Goal: Information Seeking & Learning: Learn about a topic

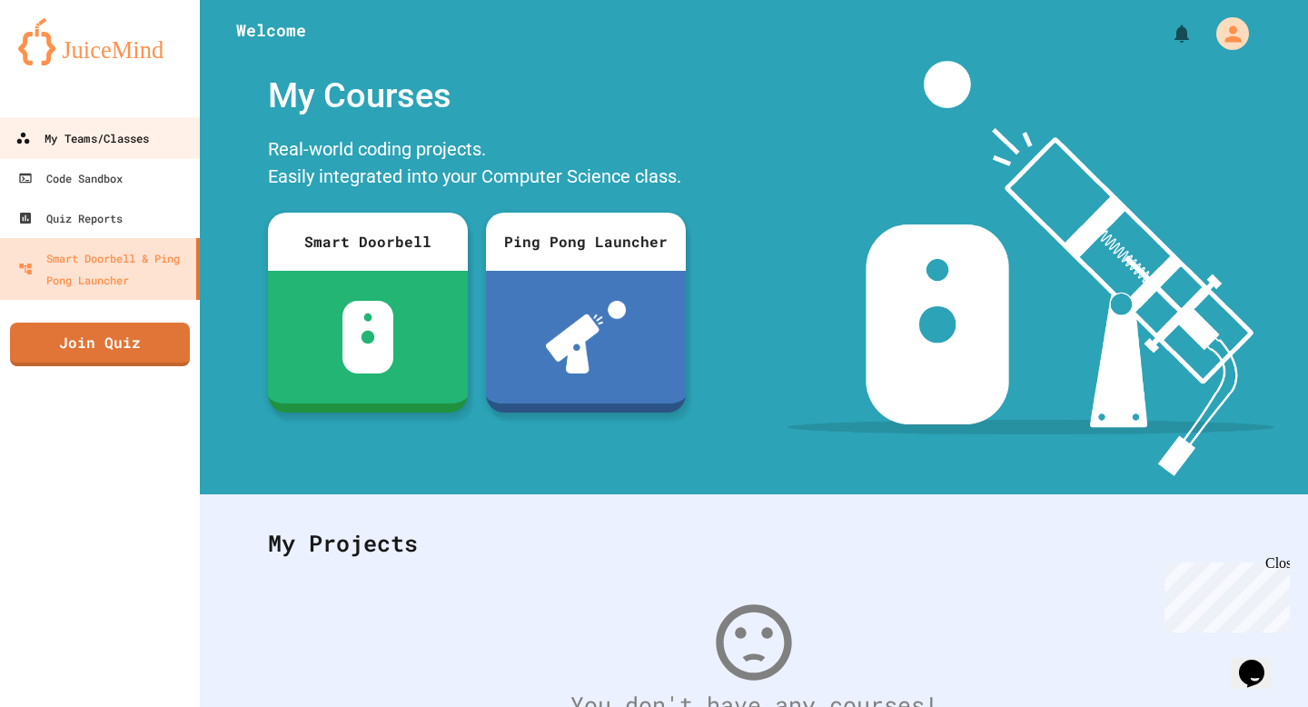
click at [158, 131] on link "My Teams/Classes" at bounding box center [100, 137] width 206 height 41
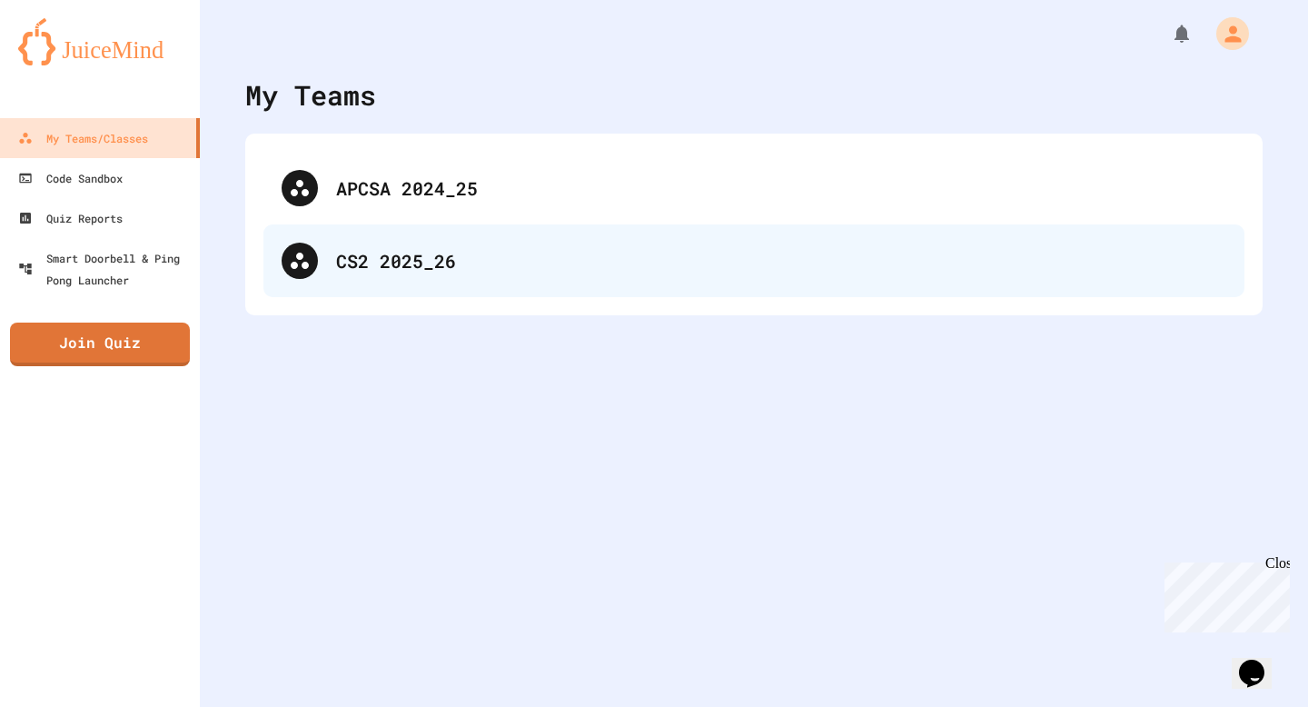
click at [422, 275] on div "CS2 2025_26" at bounding box center [754, 260] width 981 height 73
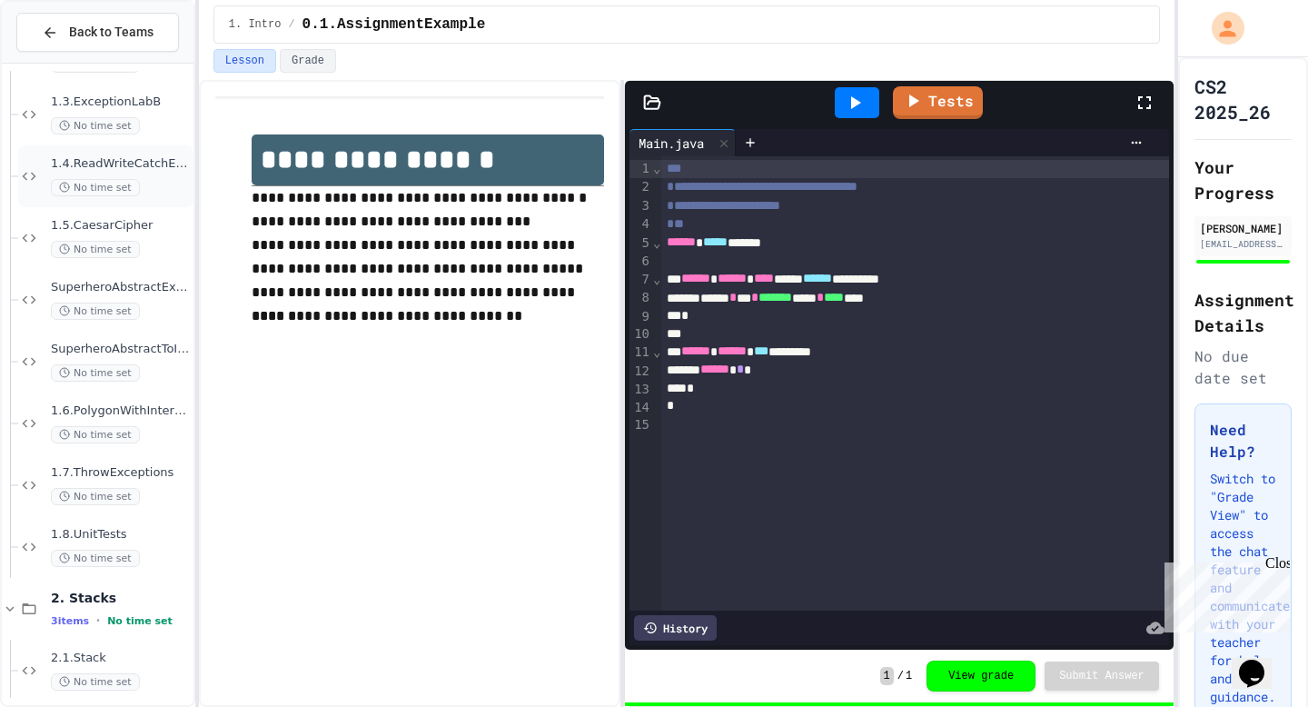
scroll to position [445, 0]
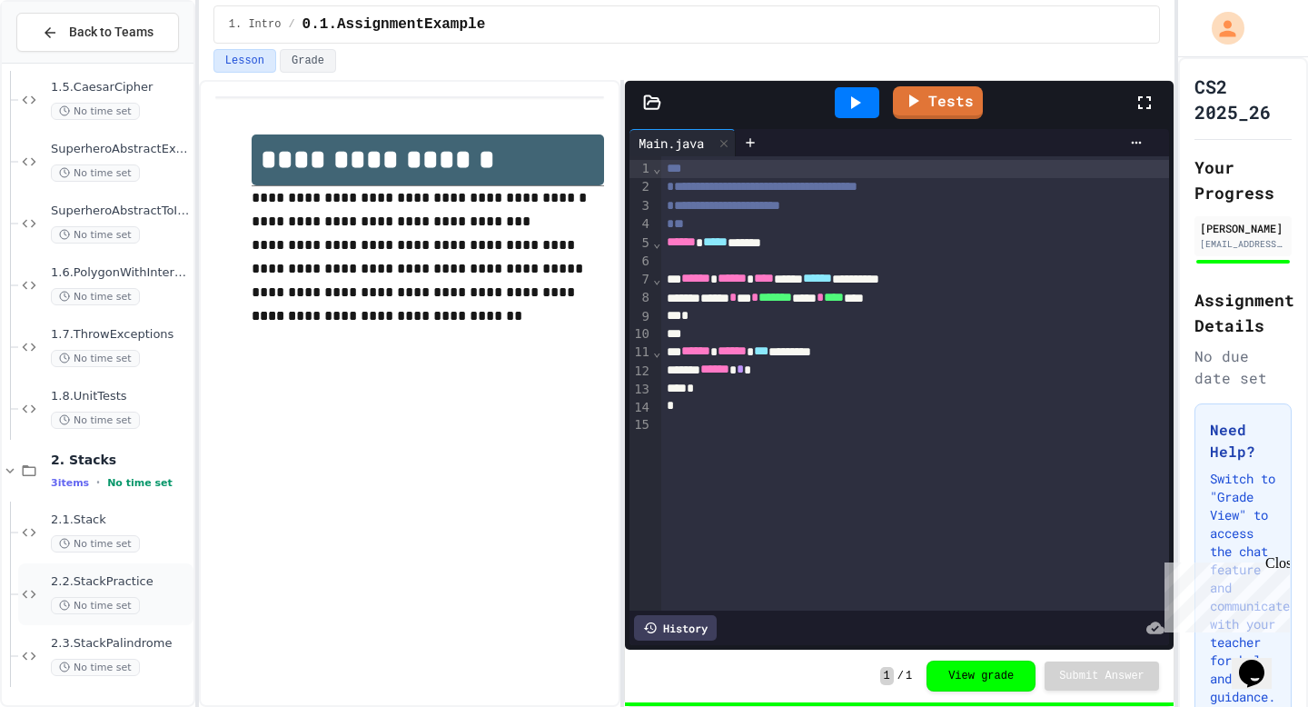
click at [161, 582] on span "2.2.StackPractice" at bounding box center [120, 581] width 139 height 15
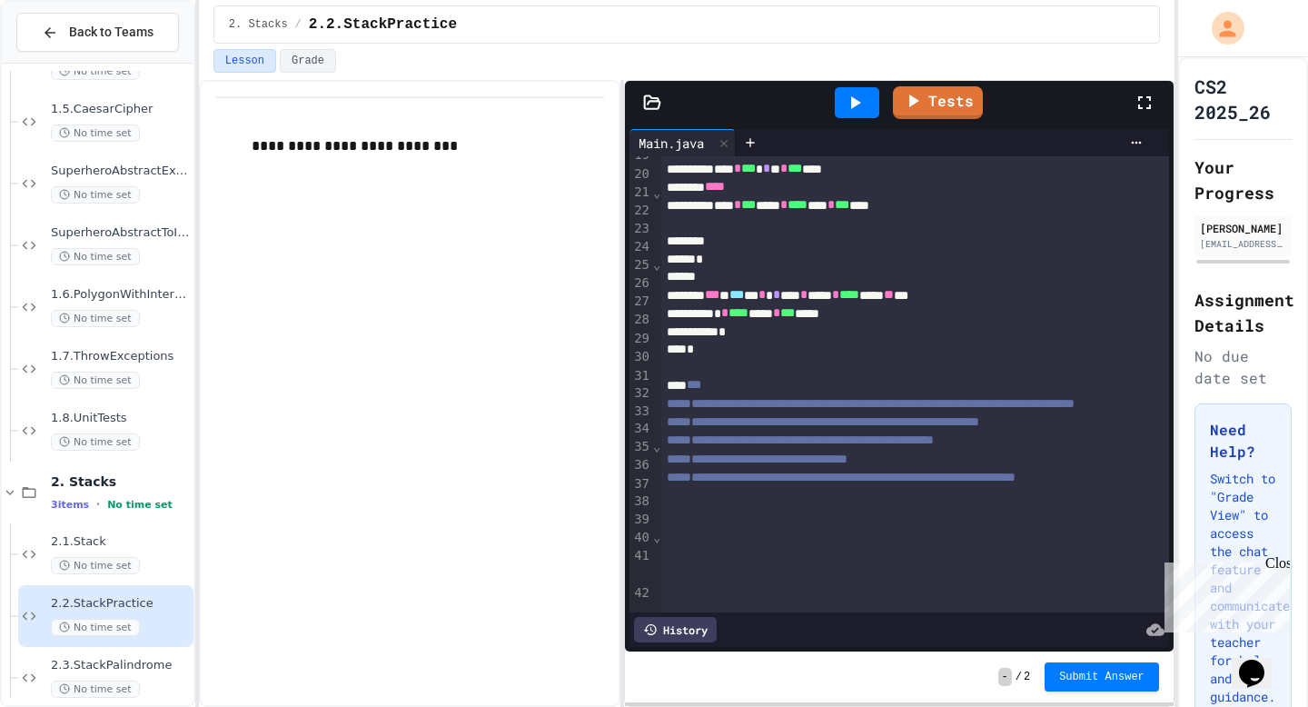
scroll to position [493, 0]
click at [844, 108] on icon at bounding box center [855, 103] width 22 height 22
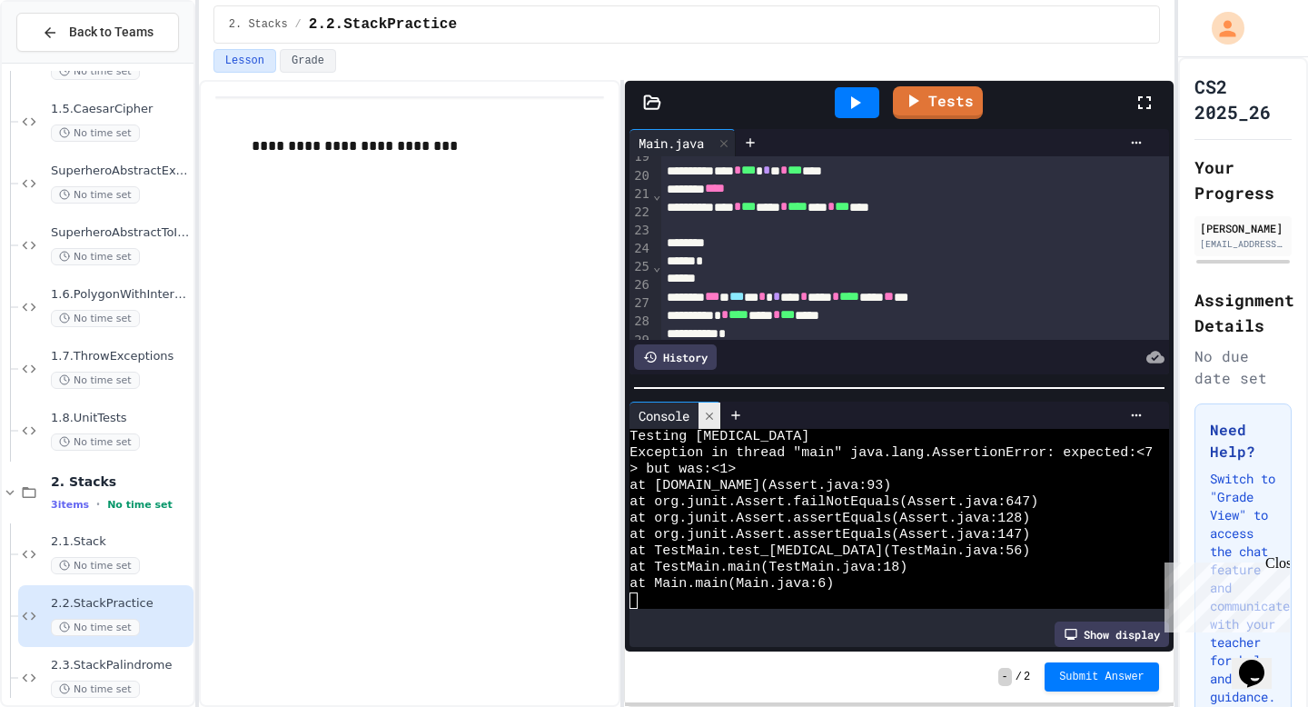
scroll to position [33, 0]
click at [707, 416] on icon at bounding box center [709, 416] width 13 height 13
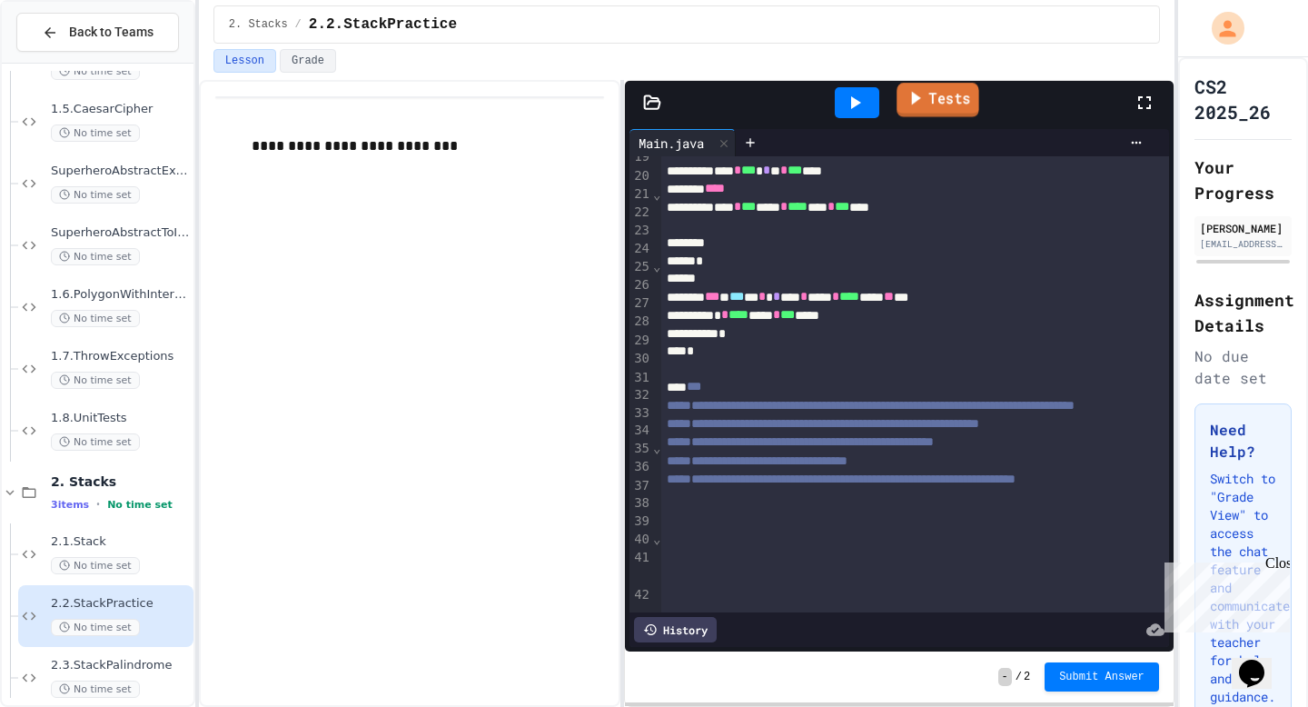
click at [972, 108] on link "Tests" at bounding box center [938, 100] width 82 height 35
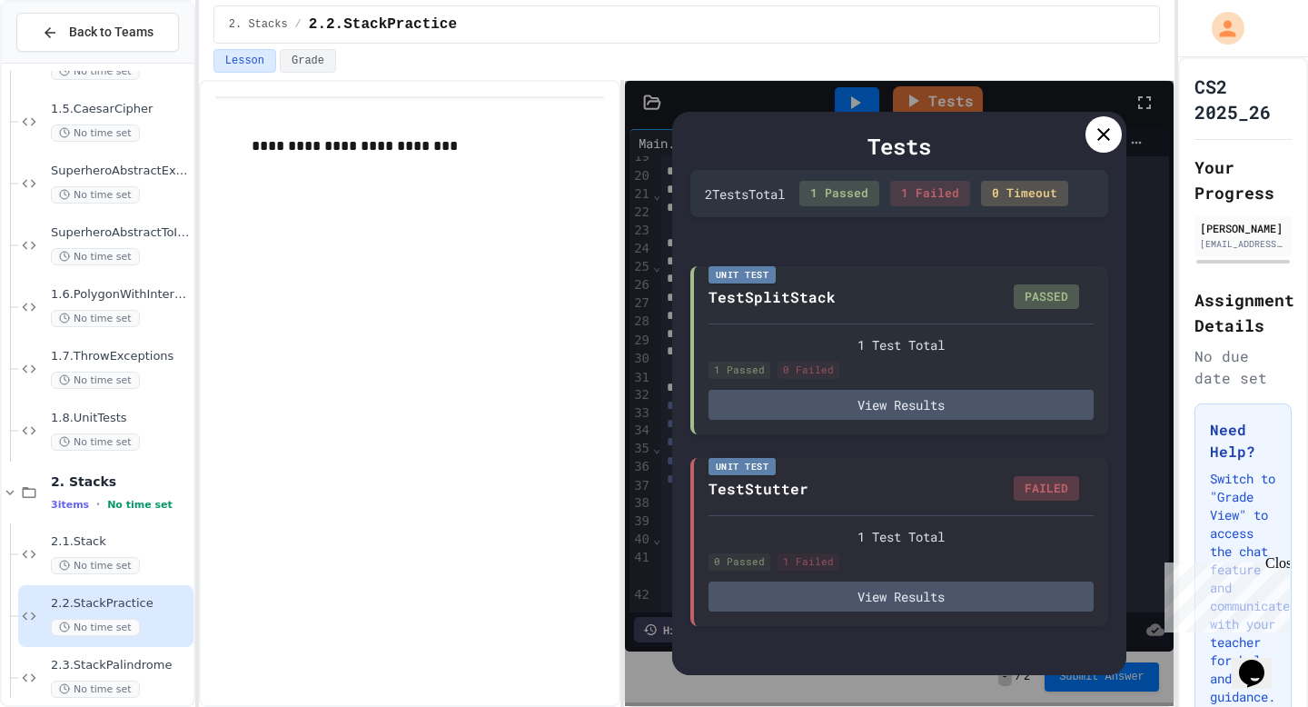
click at [1099, 137] on icon at bounding box center [1104, 135] width 22 height 22
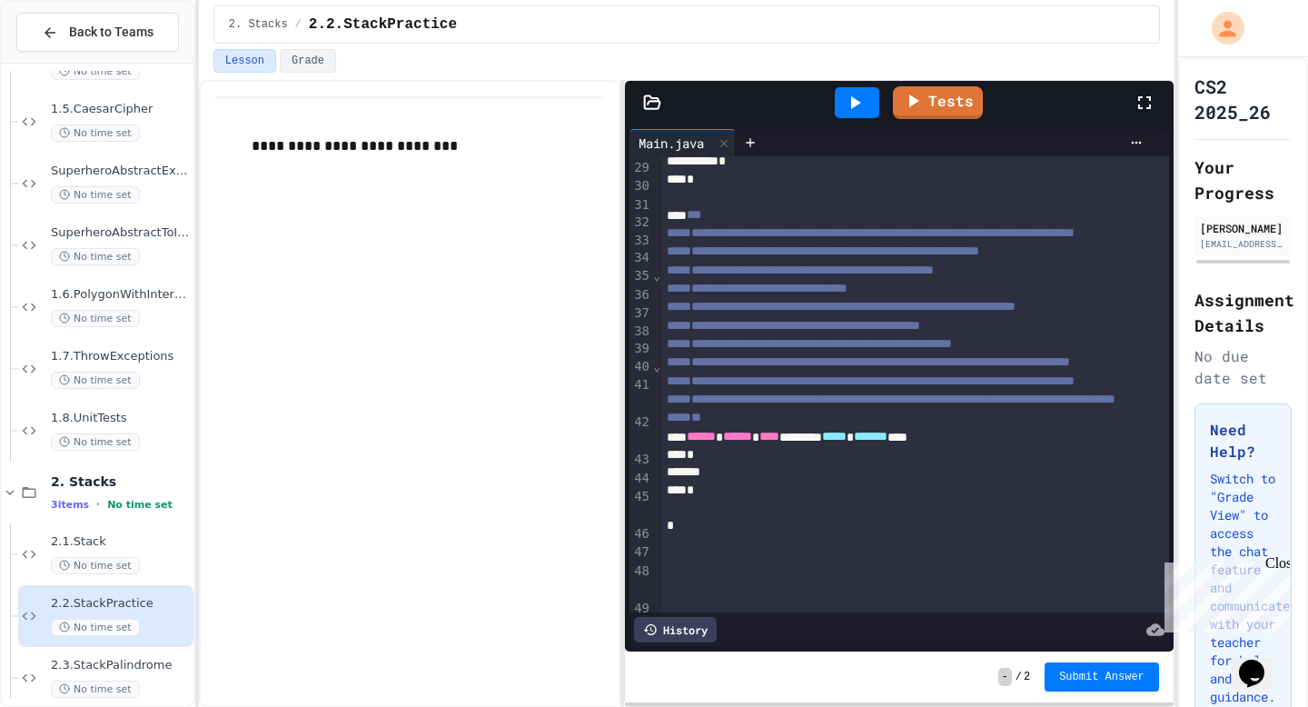
scroll to position [874, 0]
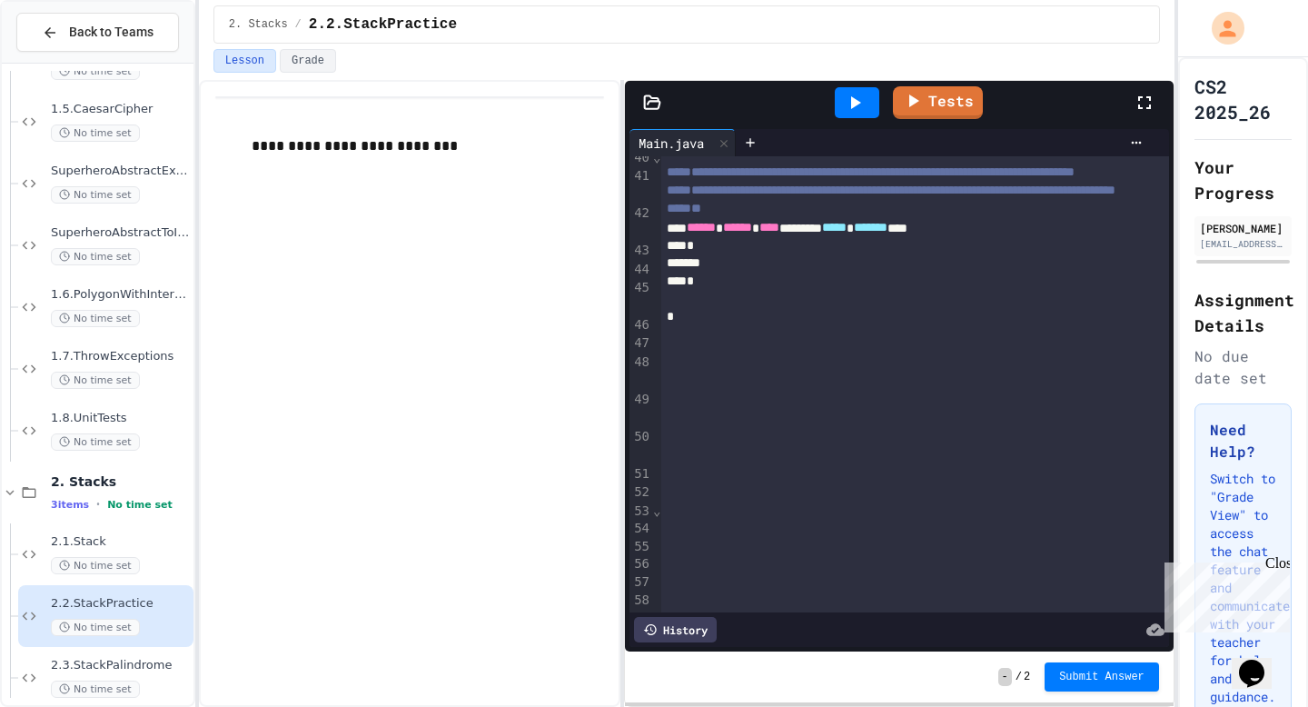
drag, startPoint x: 1281, startPoint y: 569, endPoint x: 2439, endPoint y: 1123, distance: 1283.5
click at [1281, 569] on div "Close" at bounding box center [1277, 566] width 23 height 23
click at [552, 364] on div "**********" at bounding box center [410, 393] width 422 height 627
click at [555, 382] on div "**********" at bounding box center [410, 393] width 422 height 627
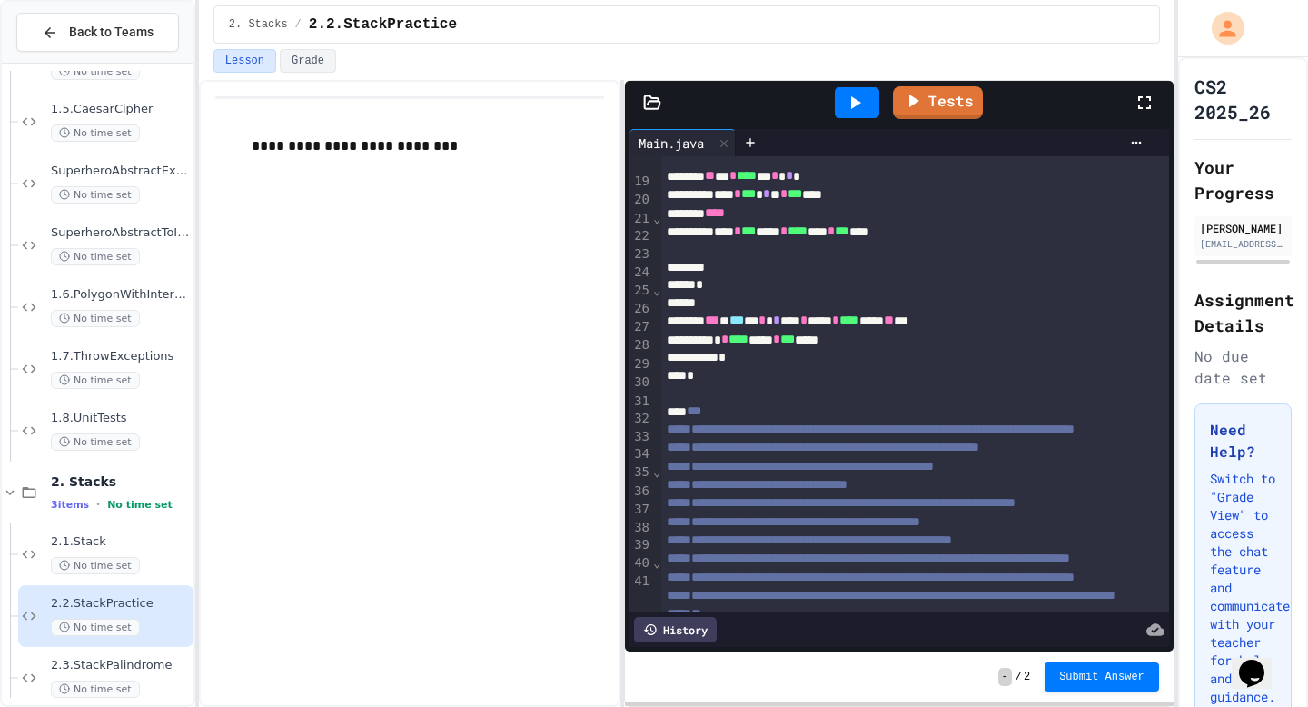
scroll to position [459, 0]
